Goal: Information Seeking & Learning: Learn about a topic

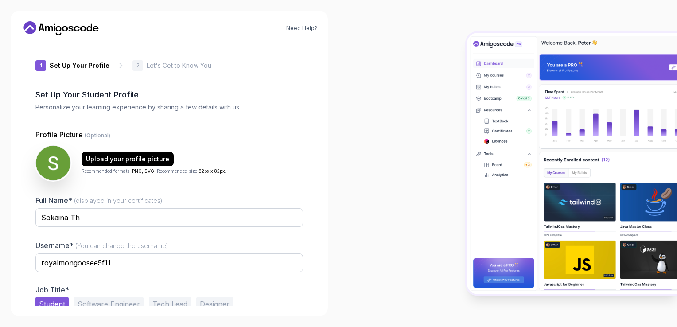
scroll to position [42, 0]
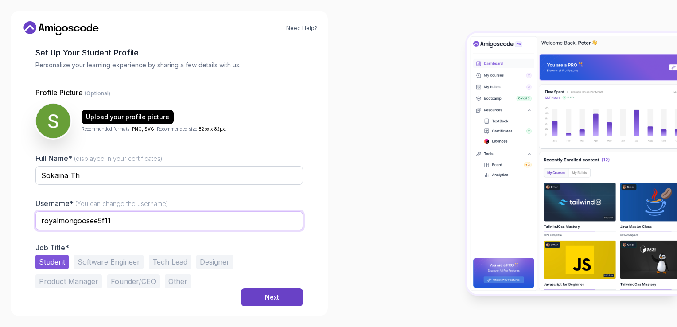
drag, startPoint x: 0, startPoint y: 0, endPoint x: 41, endPoint y: 228, distance: 231.6
click at [41, 228] on input "royalmongoosee5f11" at bounding box center [169, 220] width 268 height 19
type input "souka"
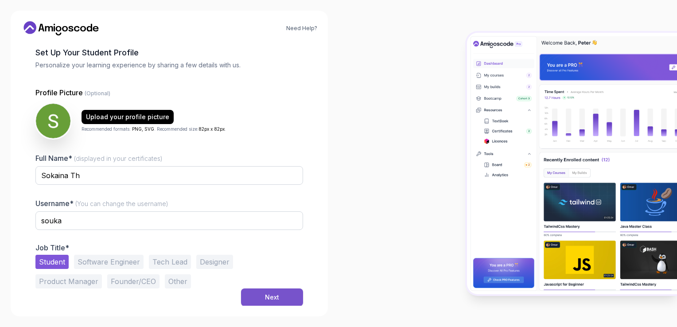
click at [267, 303] on button "Next" at bounding box center [272, 298] width 62 height 18
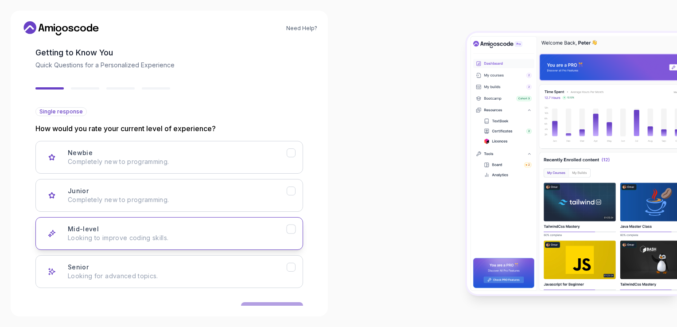
click at [176, 231] on div "Mid-level Looking to improve coding skills." at bounding box center [177, 234] width 219 height 18
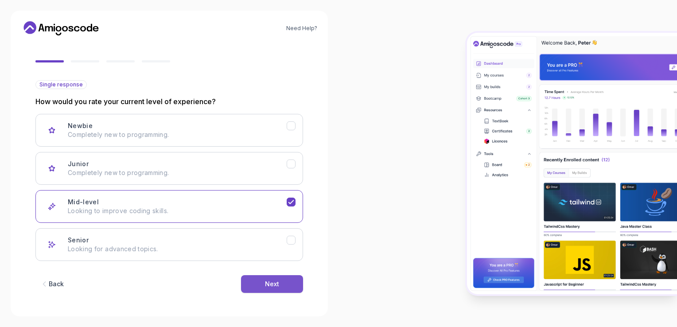
click at [264, 284] on button "Next" at bounding box center [272, 284] width 62 height 18
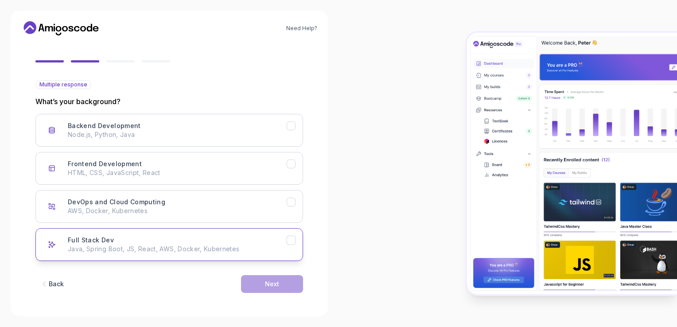
click at [236, 245] on p "Java, Spring Boot, JS, React, AWS, Docker, Kubernetes" at bounding box center [177, 249] width 219 height 9
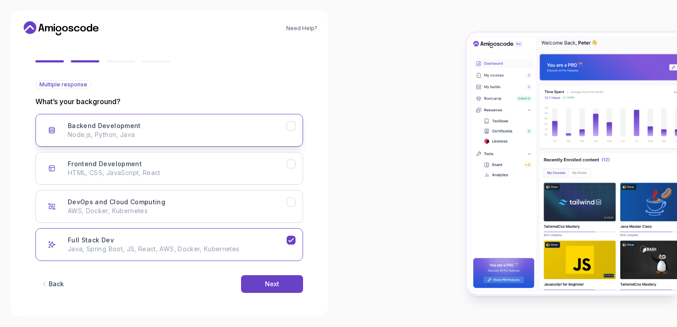
click at [264, 128] on div "Backend Development Node.js, Python, Java" at bounding box center [177, 130] width 219 height 18
click at [270, 170] on p "HTML, CSS, JavaScript, React" at bounding box center [177, 172] width 219 height 9
click at [280, 286] on button "Next" at bounding box center [272, 284] width 62 height 18
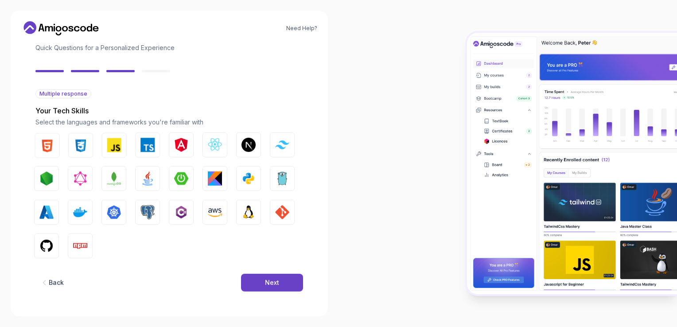
scroll to position [59, 0]
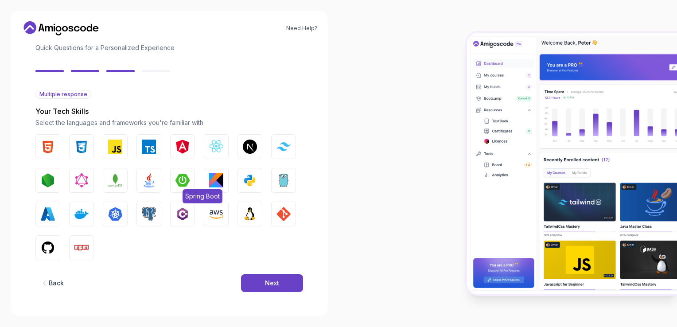
click at [184, 177] on img "button" at bounding box center [183, 180] width 14 height 14
click at [156, 178] on button "Java" at bounding box center [149, 180] width 25 height 25
click at [160, 208] on button "PostgreSQL" at bounding box center [149, 214] width 25 height 25
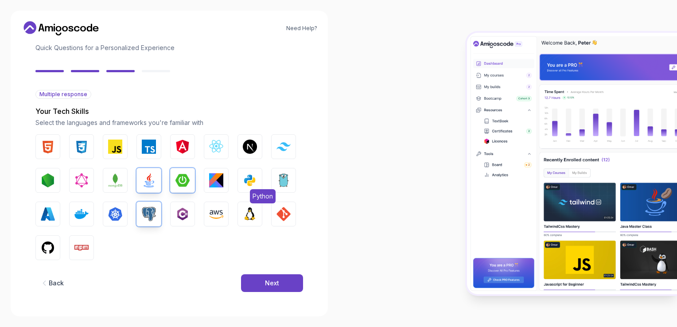
click at [256, 175] on img "button" at bounding box center [250, 180] width 14 height 14
click at [225, 215] on button "AWS" at bounding box center [216, 214] width 25 height 25
click at [85, 210] on img "button" at bounding box center [81, 214] width 14 height 14
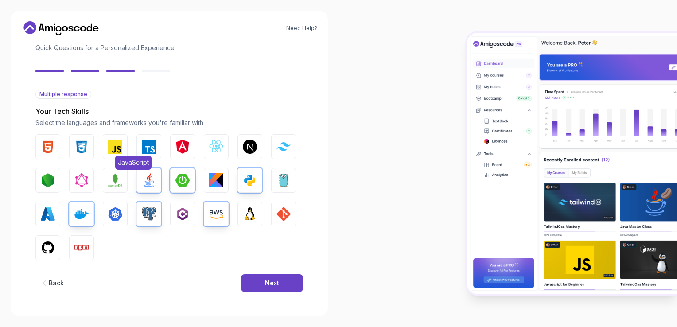
click at [110, 142] on img "button" at bounding box center [115, 147] width 14 height 14
click at [48, 256] on button "GitHub" at bounding box center [47, 247] width 25 height 25
click at [283, 208] on img "button" at bounding box center [284, 214] width 14 height 14
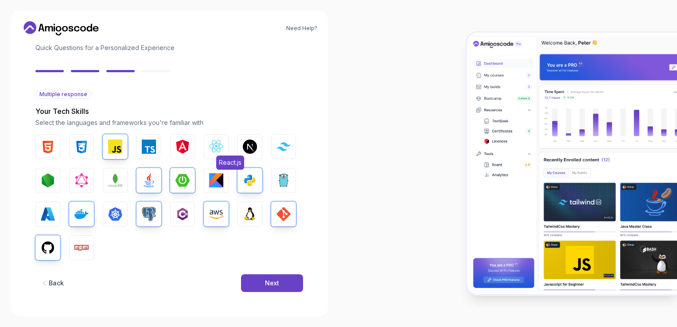
click at [228, 148] on button "React.js" at bounding box center [216, 146] width 25 height 25
click at [275, 286] on div "Next" at bounding box center [272, 283] width 14 height 9
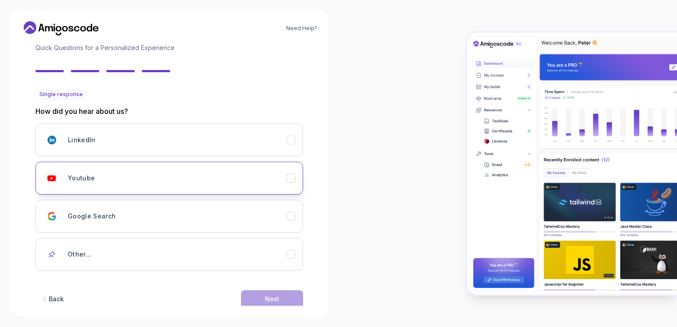
click at [149, 173] on div "Youtube" at bounding box center [177, 178] width 219 height 18
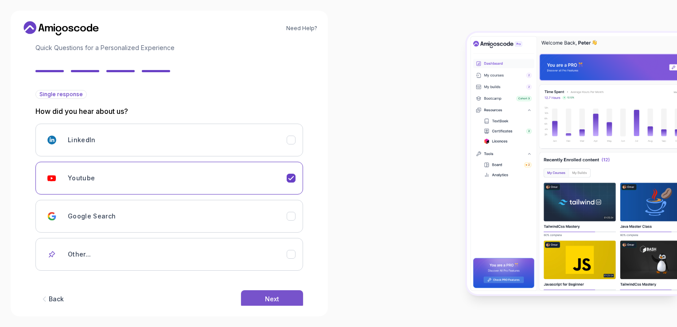
click at [261, 303] on button "Next" at bounding box center [272, 299] width 62 height 18
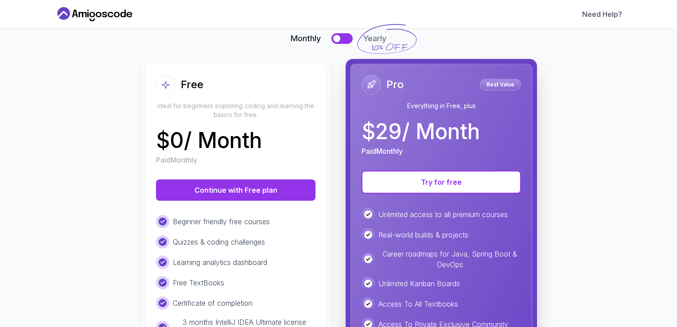
scroll to position [67, 0]
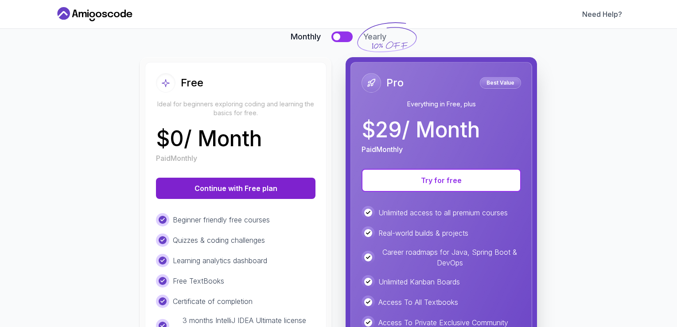
click at [276, 183] on button "Continue with Free plan" at bounding box center [236, 188] width 160 height 21
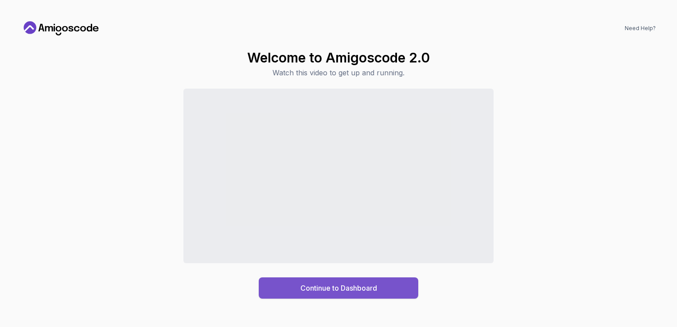
click at [390, 290] on button "Continue to Dashboard" at bounding box center [339, 288] width 160 height 21
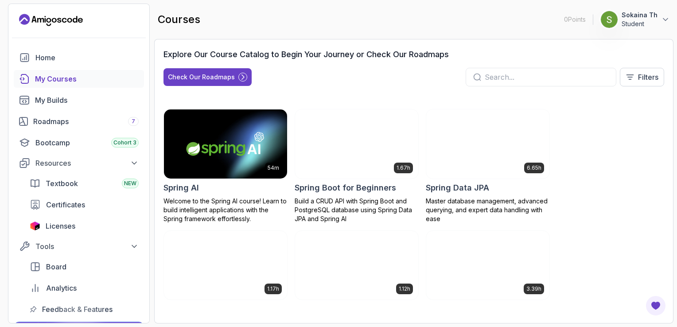
scroll to position [1494, 0]
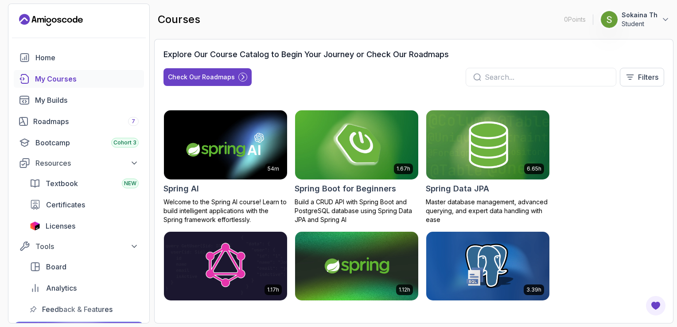
click at [379, 166] on img at bounding box center [356, 145] width 129 height 72
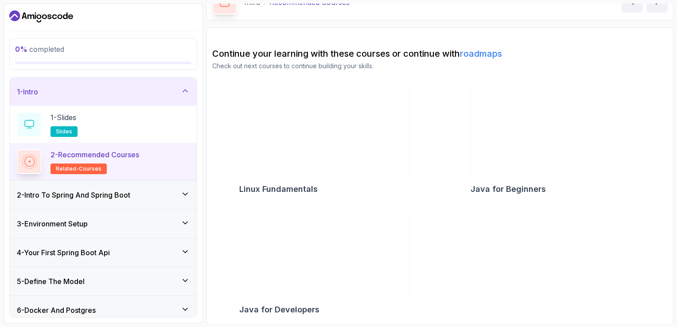
scroll to position [51, 0]
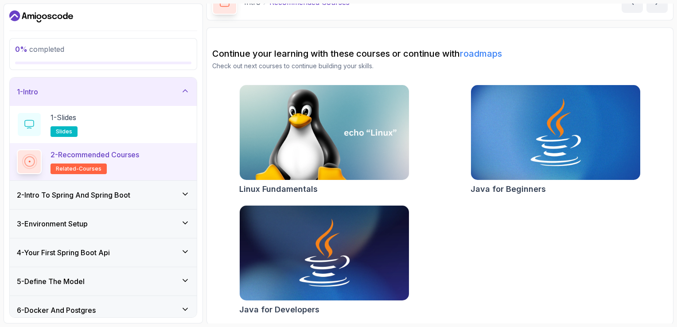
click at [163, 195] on div "2 - Intro To Spring And Spring Boot" at bounding box center [103, 195] width 173 height 11
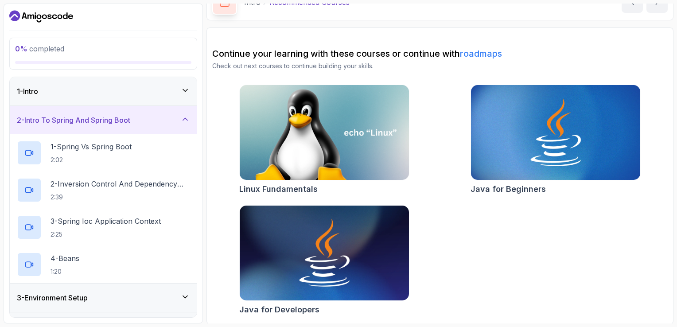
click at [144, 117] on div "2 - Intro To Spring And Spring Boot" at bounding box center [103, 120] width 173 height 11
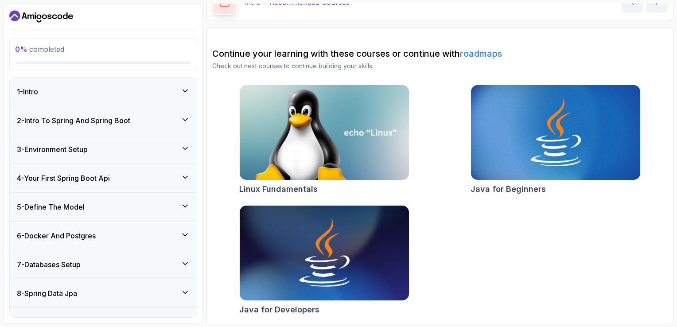
click at [103, 96] on div "1 - Intro" at bounding box center [103, 91] width 173 height 11
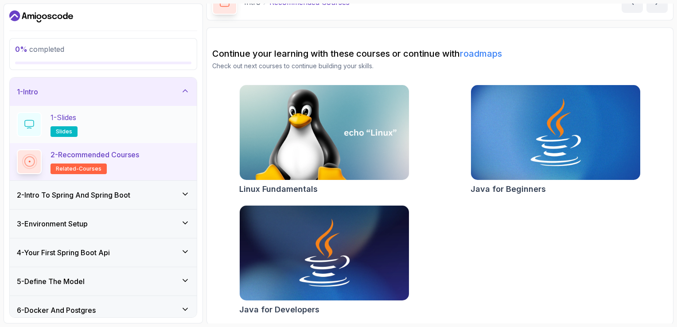
click at [96, 119] on div "1 - Slides slides" at bounding box center [103, 124] width 173 height 25
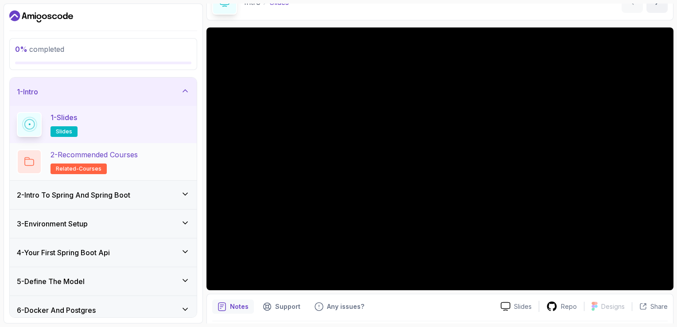
click at [120, 159] on p "2 - Recommended Courses" at bounding box center [94, 154] width 87 height 11
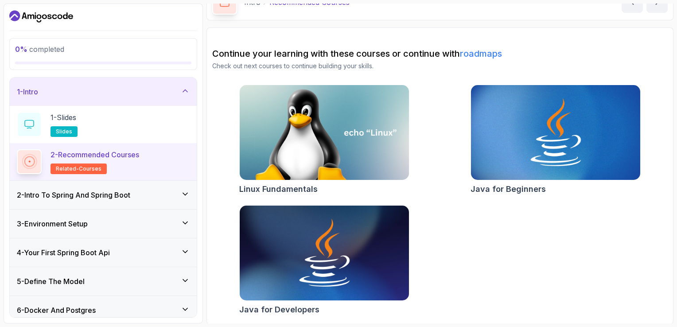
click at [121, 202] on div "2 - Intro To Spring And Spring Boot" at bounding box center [103, 195] width 187 height 28
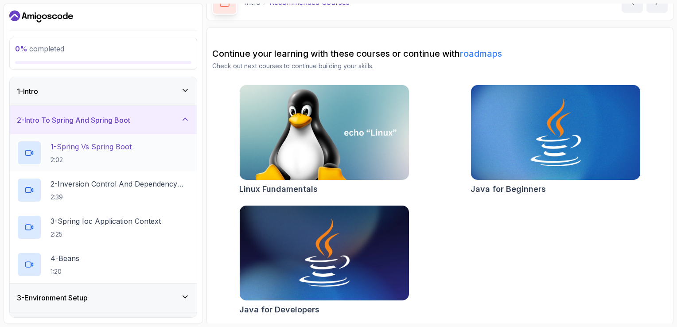
click at [112, 166] on div "1 - Spring Vs Spring Boot 2:02" at bounding box center [103, 152] width 187 height 37
click at [107, 161] on p "2:02" at bounding box center [91, 160] width 81 height 9
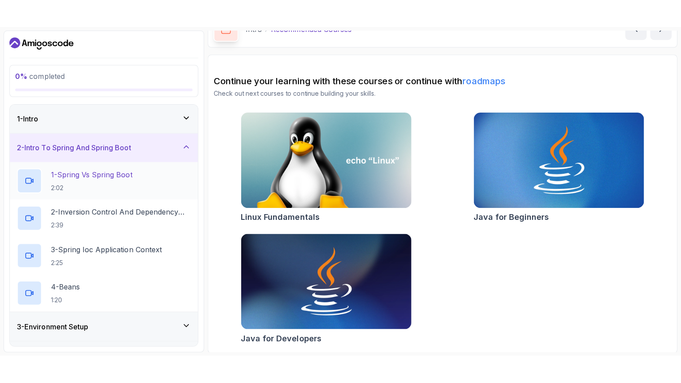
scroll to position [52, 0]
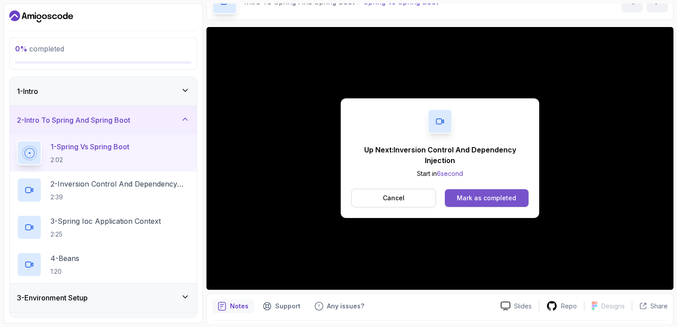
click at [482, 197] on div "Mark as completed" at bounding box center [486, 198] width 59 height 9
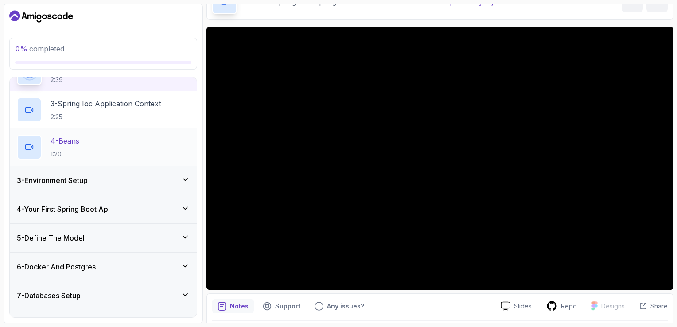
scroll to position [112, 0]
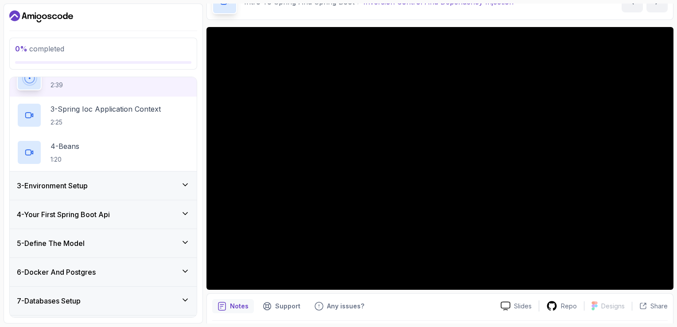
click at [94, 186] on div "3 - Environment Setup" at bounding box center [103, 185] width 173 height 11
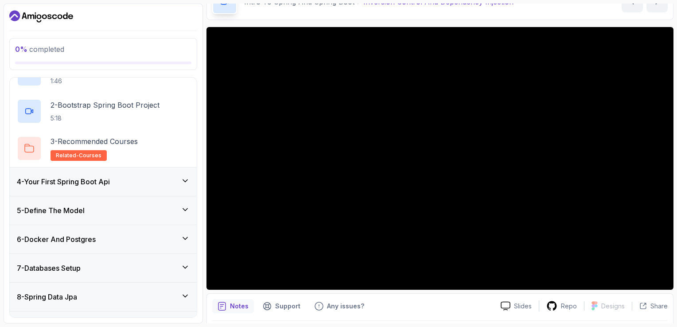
scroll to position [111, 0]
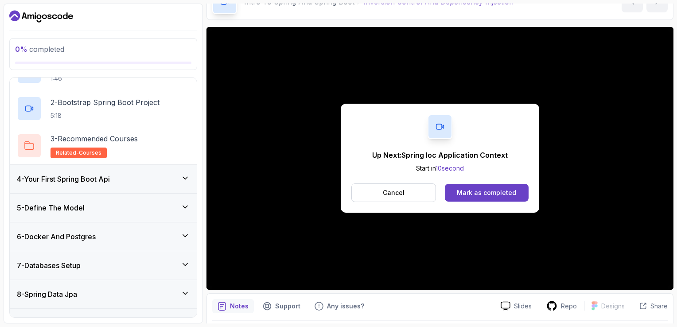
click at [85, 177] on h3 "4 - Your First Spring Boot Api" at bounding box center [63, 179] width 93 height 11
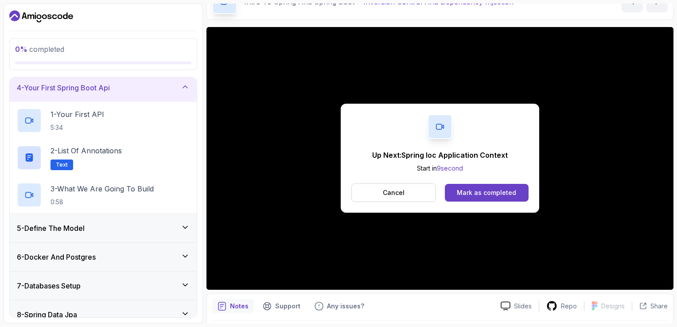
scroll to position [89, 0]
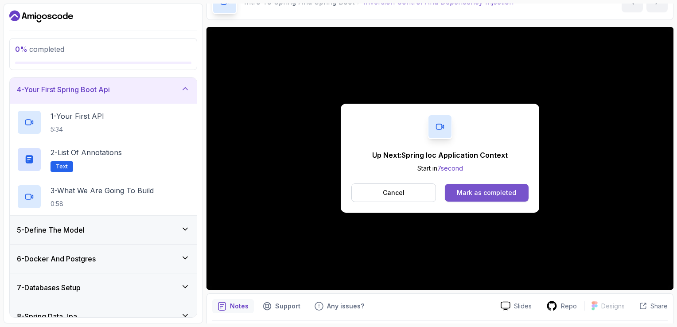
click at [509, 192] on div "Mark as completed" at bounding box center [486, 192] width 59 height 9
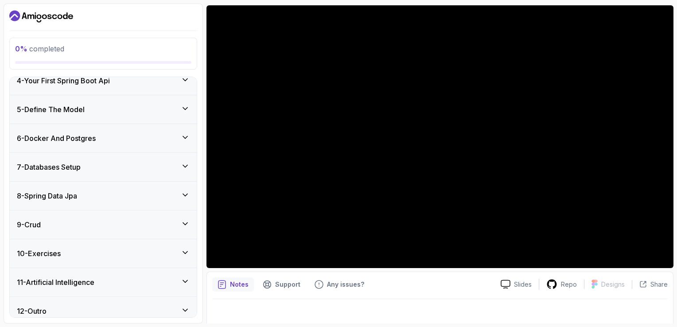
scroll to position [252, 0]
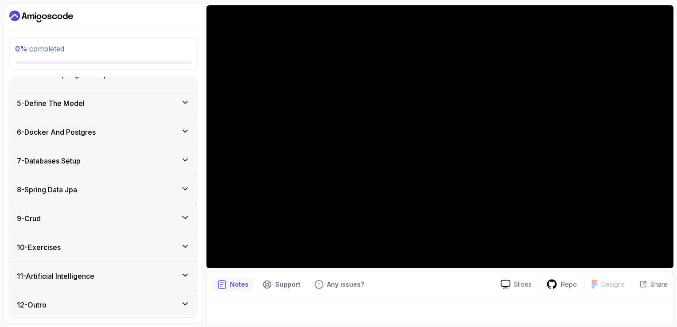
click at [141, 281] on div "11 - Artificial Intelligence" at bounding box center [103, 276] width 187 height 28
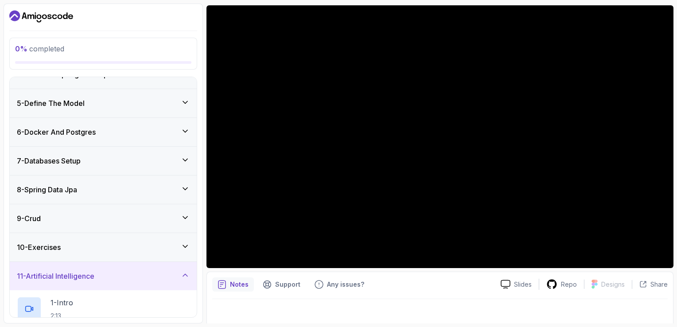
scroll to position [86, 0]
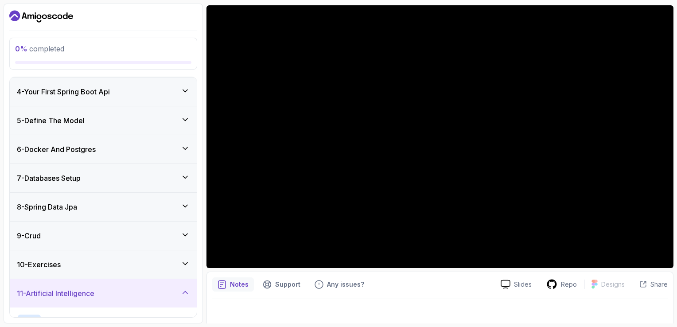
click at [118, 257] on div "10 - Exercises" at bounding box center [103, 264] width 187 height 28
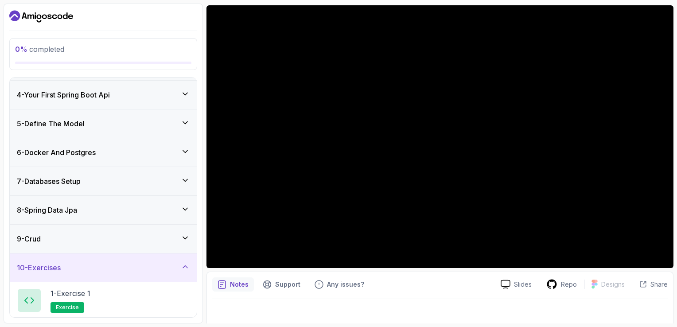
scroll to position [83, 0]
click at [89, 210] on div "8 - Spring Data Jpa" at bounding box center [103, 210] width 173 height 11
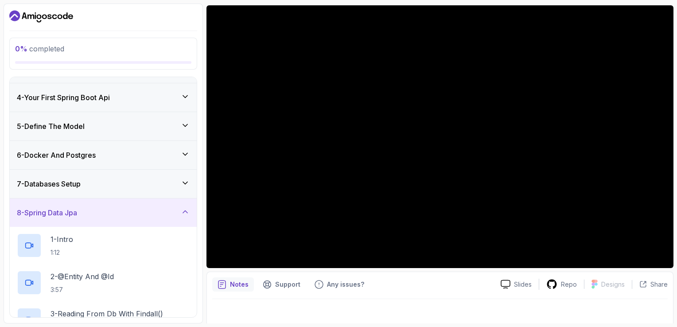
scroll to position [0, 0]
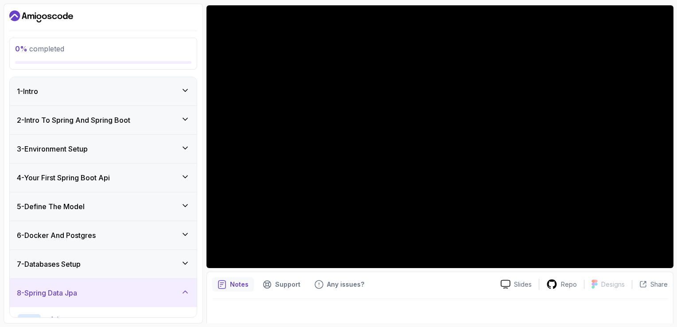
click at [105, 94] on div "1 - Intro" at bounding box center [103, 91] width 173 height 11
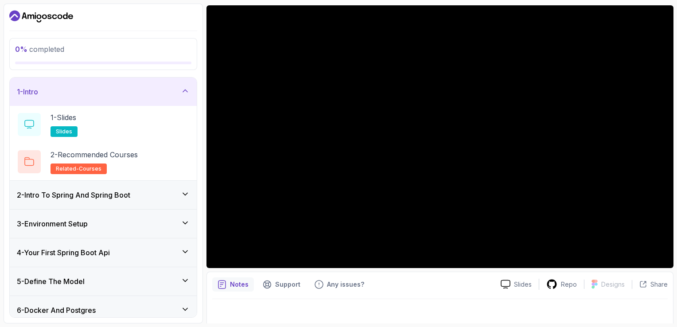
click at [137, 198] on div "2 - Intro To Spring And Spring Boot" at bounding box center [103, 195] width 173 height 11
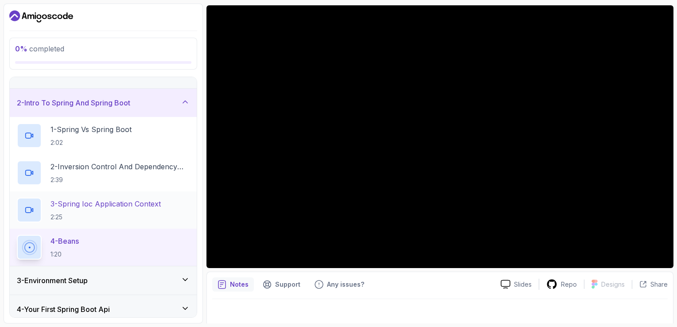
scroll to position [18, 0]
click at [124, 278] on div "3 - Environment Setup" at bounding box center [103, 280] width 173 height 11
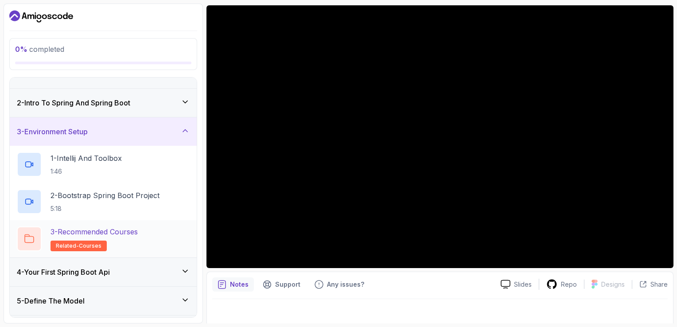
click at [113, 236] on p "3 - Recommended Courses" at bounding box center [94, 232] width 87 height 11
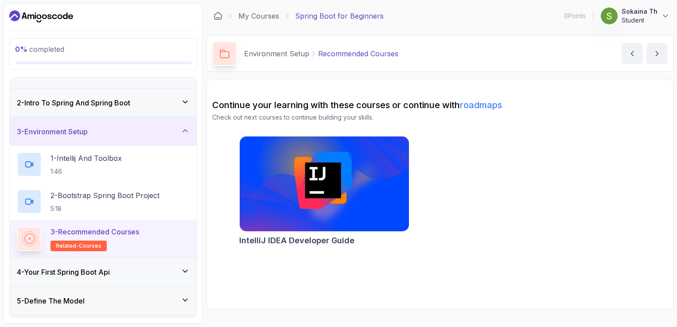
click at [113, 236] on p "3 - Recommended Courses" at bounding box center [95, 232] width 89 height 11
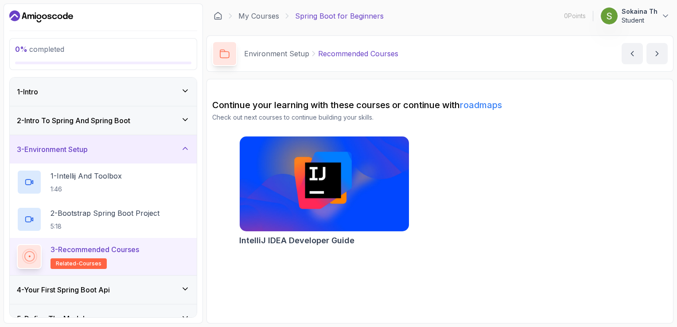
click at [74, 117] on h3 "2 - Intro To Spring And Spring Boot" at bounding box center [73, 120] width 113 height 11
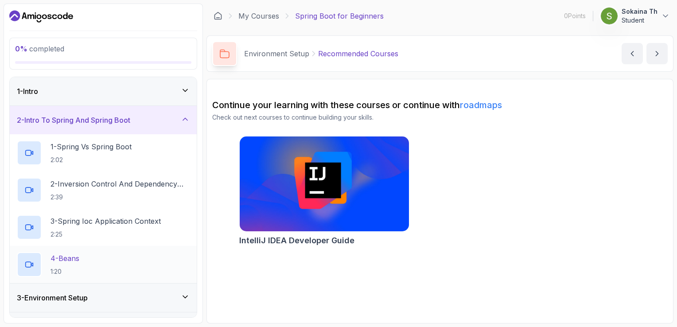
click at [109, 255] on div "4 - Beans 1:20" at bounding box center [103, 264] width 173 height 25
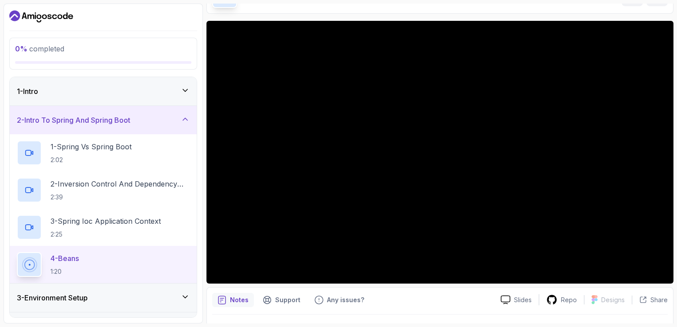
scroll to position [59, 0]
